Goal: Task Accomplishment & Management: Complete application form

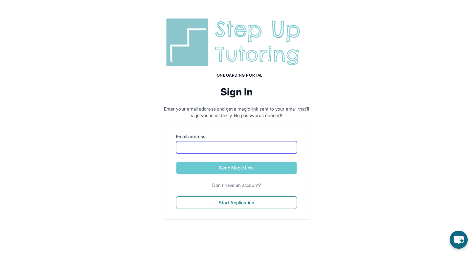
click at [252, 148] on input "Email address" at bounding box center [236, 147] width 121 height 12
type input "**********"
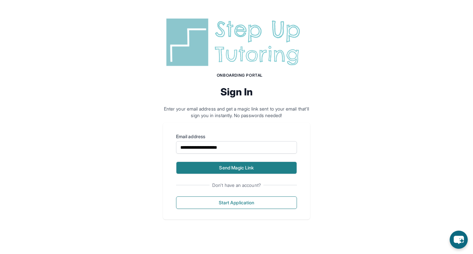
click at [249, 169] on button "Send Magic Link" at bounding box center [236, 167] width 121 height 12
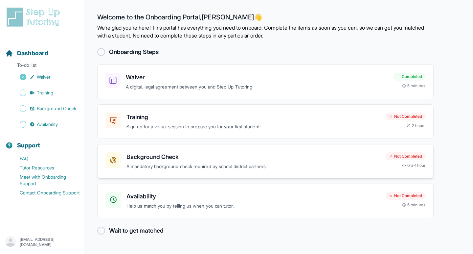
click at [185, 158] on h3 "Background Check" at bounding box center [253, 156] width 254 height 9
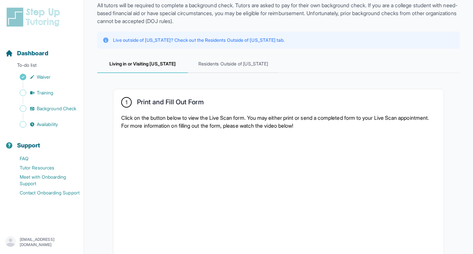
scroll to position [45, 0]
click at [233, 69] on span "Residents Outside of [US_STATE]" at bounding box center [233, 64] width 91 height 18
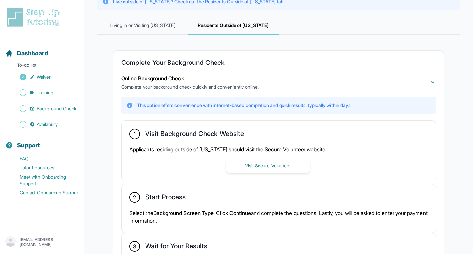
scroll to position [64, 0]
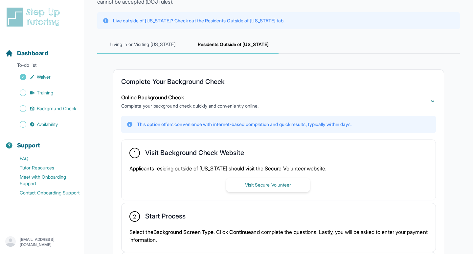
click at [145, 50] on span "Living in or Visiting California" at bounding box center [142, 45] width 91 height 18
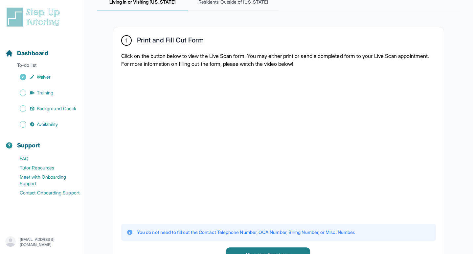
scroll to position [69, 0]
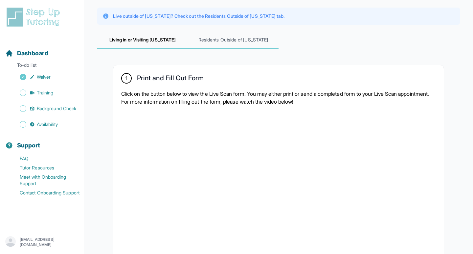
click at [236, 38] on span "Residents Outside of California" at bounding box center [233, 40] width 91 height 18
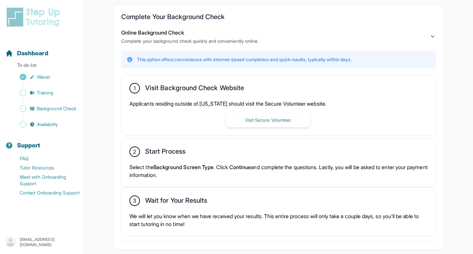
scroll to position [128, 0]
click at [280, 121] on button "Visit Secure Volunteer" at bounding box center [268, 120] width 84 height 14
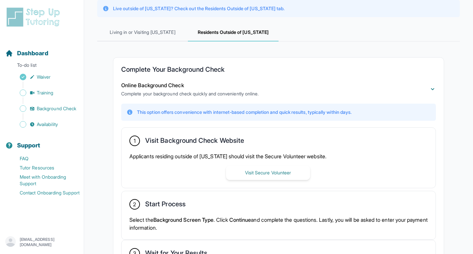
scroll to position [78, 0]
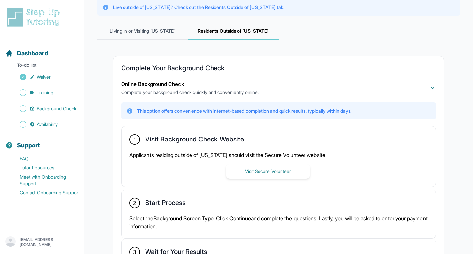
click at [185, 157] on p "Applicants residing outside of California should visit the Secure Volunteer web…" at bounding box center [278, 155] width 298 height 8
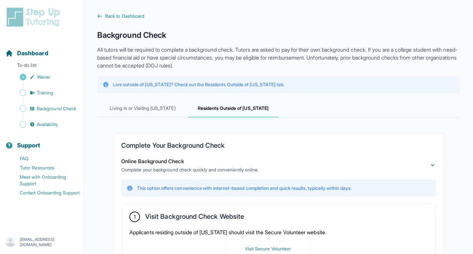
scroll to position [0, 0]
click at [163, 104] on span "Living in or Visiting California" at bounding box center [142, 109] width 91 height 18
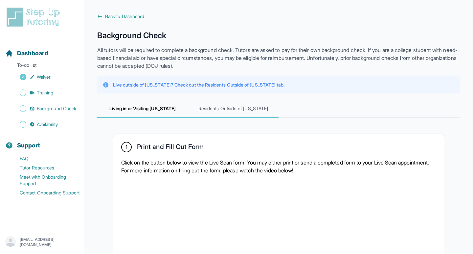
click at [260, 111] on span "Residents Outside of California" at bounding box center [233, 109] width 91 height 18
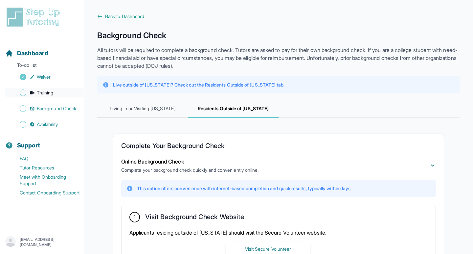
click at [52, 89] on span "Training" at bounding box center [45, 92] width 17 height 7
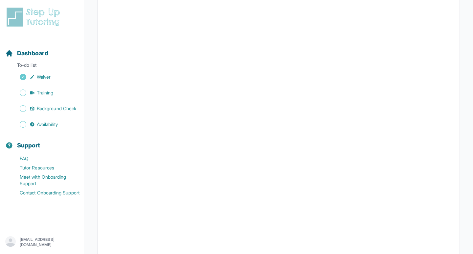
scroll to position [209, 0]
click at [123, 230] on button "I can't make any of these dates" at bounding box center [141, 228] width 73 height 8
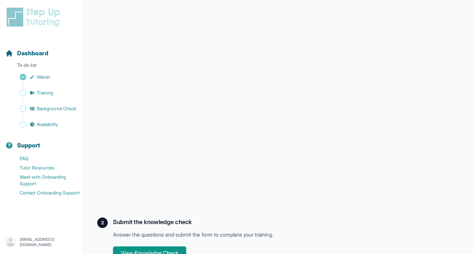
scroll to position [132, 0]
click at [324, 244] on div "Submit the knowledge check Answer the questions and submit the form to complete…" at bounding box center [286, 238] width 347 height 42
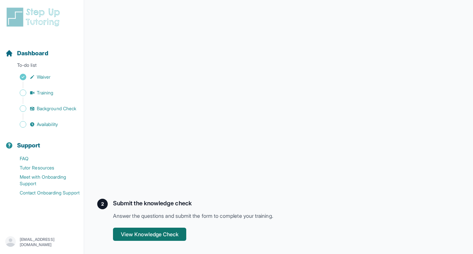
click at [185, 233] on button "View Knowledge Check" at bounding box center [149, 233] width 73 height 13
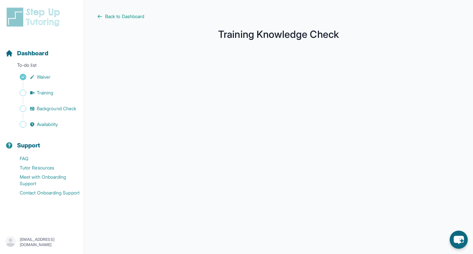
scroll to position [96, 0]
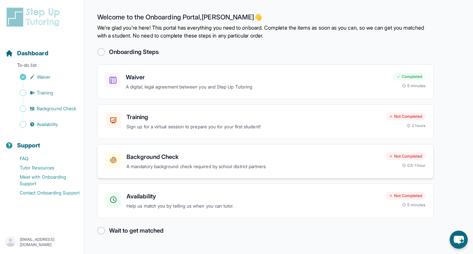
click at [261, 163] on p "A mandatory background check required by school district partners" at bounding box center [253, 167] width 254 height 8
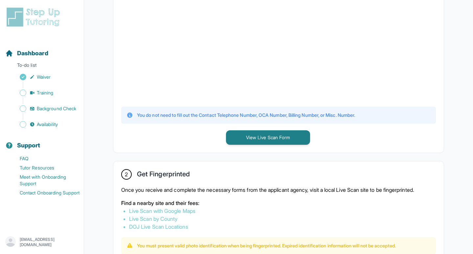
scroll to position [42, 0]
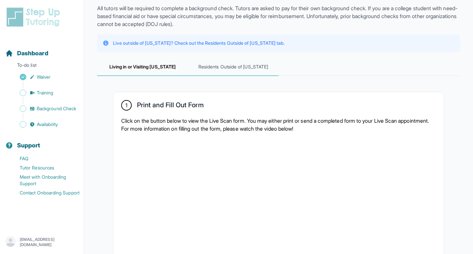
click at [210, 65] on span "Residents Outside of California" at bounding box center [233, 67] width 91 height 18
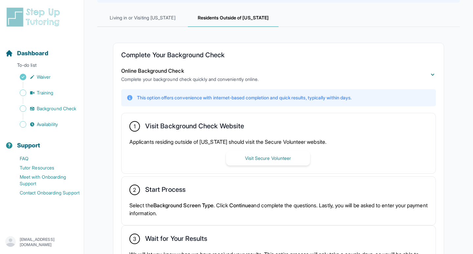
scroll to position [164, 0]
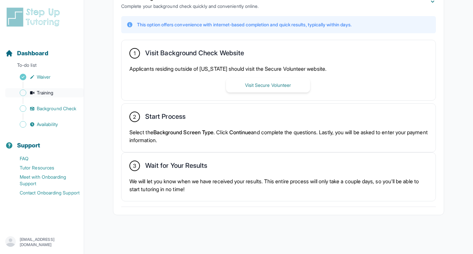
click at [65, 94] on link "Training" at bounding box center [44, 92] width 79 height 9
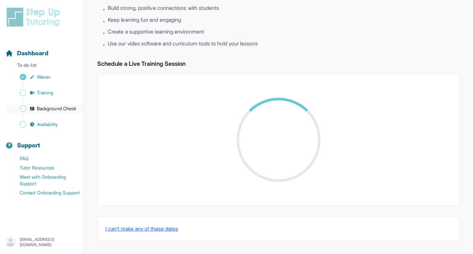
click at [61, 108] on span "Background Check" at bounding box center [56, 108] width 39 height 7
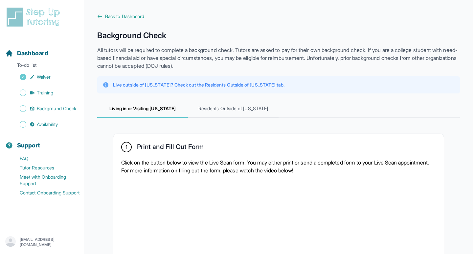
click at [58, 87] on div "Sidebar" at bounding box center [43, 84] width 76 height 7
click at [59, 89] on link "Training" at bounding box center [44, 92] width 79 height 9
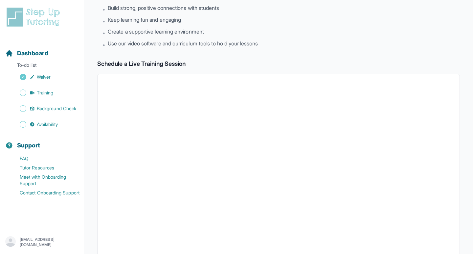
scroll to position [209, 0]
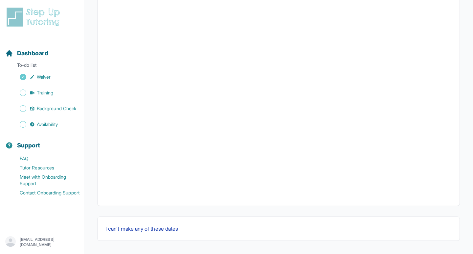
click at [157, 229] on button "I can't make any of these dates" at bounding box center [141, 228] width 73 height 8
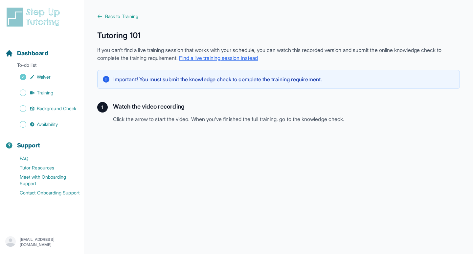
scroll to position [151, 0]
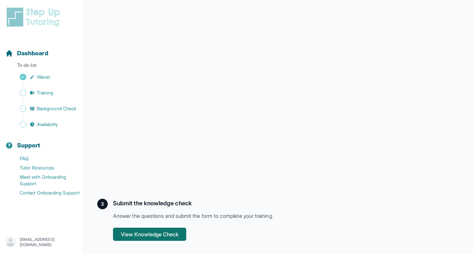
click at [156, 233] on button "View Knowledge Check" at bounding box center [149, 233] width 73 height 13
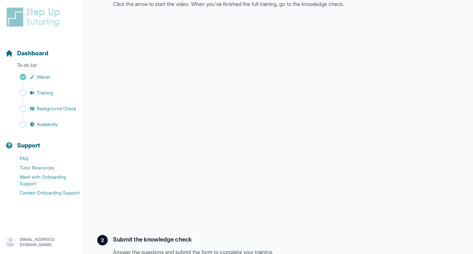
scroll to position [113, 0]
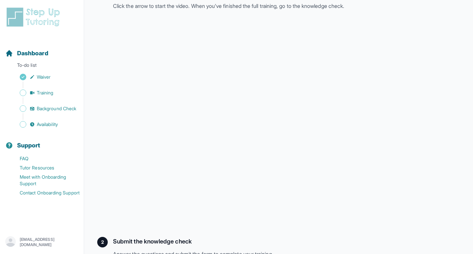
click at [186, 2] on p "Click the arrow to start the video. When you've finished the full training, go …" at bounding box center [286, 6] width 347 height 8
